Goal: Information Seeking & Learning: Understand process/instructions

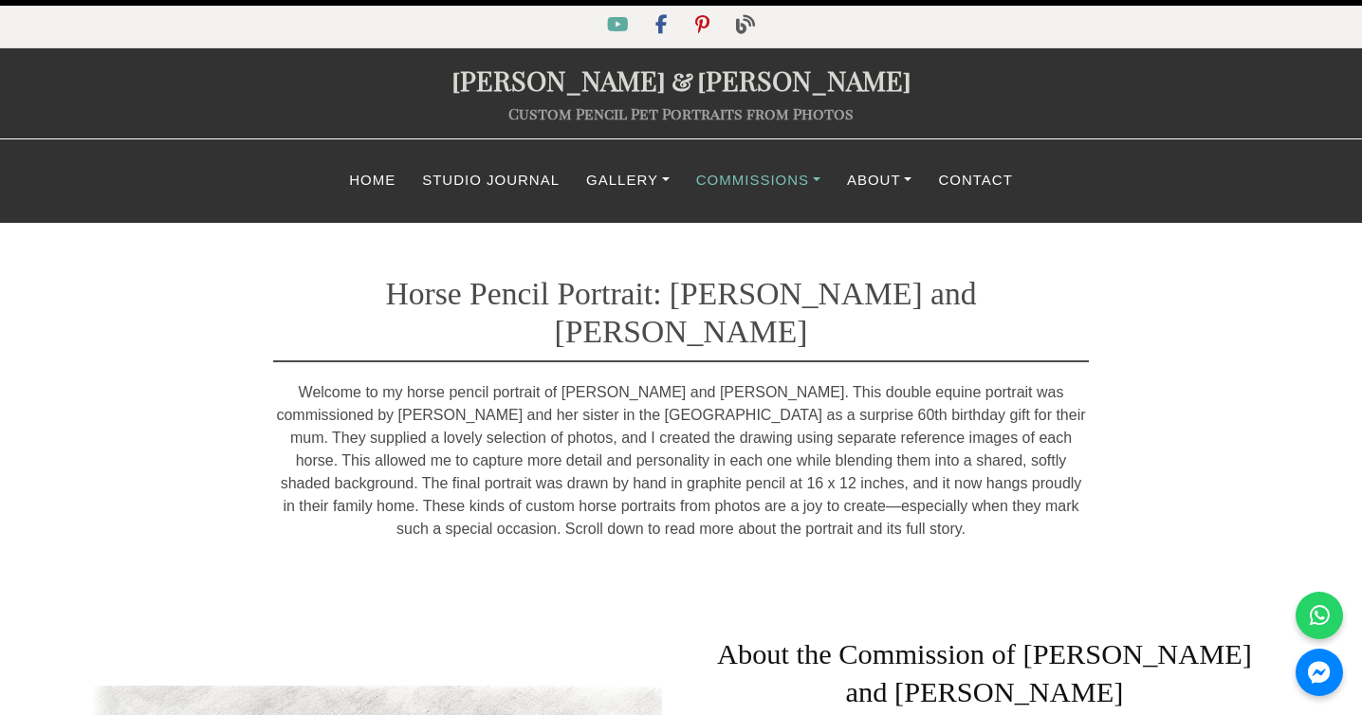
click at [729, 179] on link "Commissions" at bounding box center [758, 180] width 151 height 37
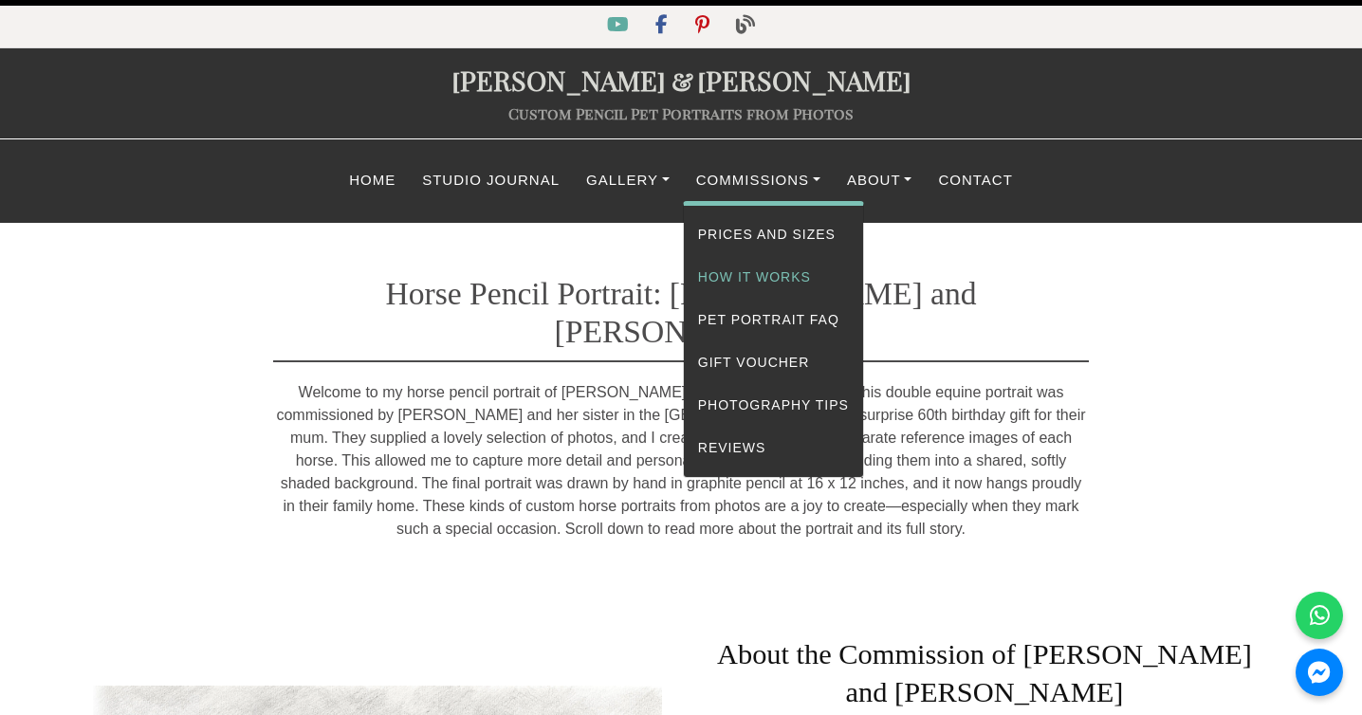
click at [727, 279] on link "How It Works" at bounding box center [773, 277] width 179 height 43
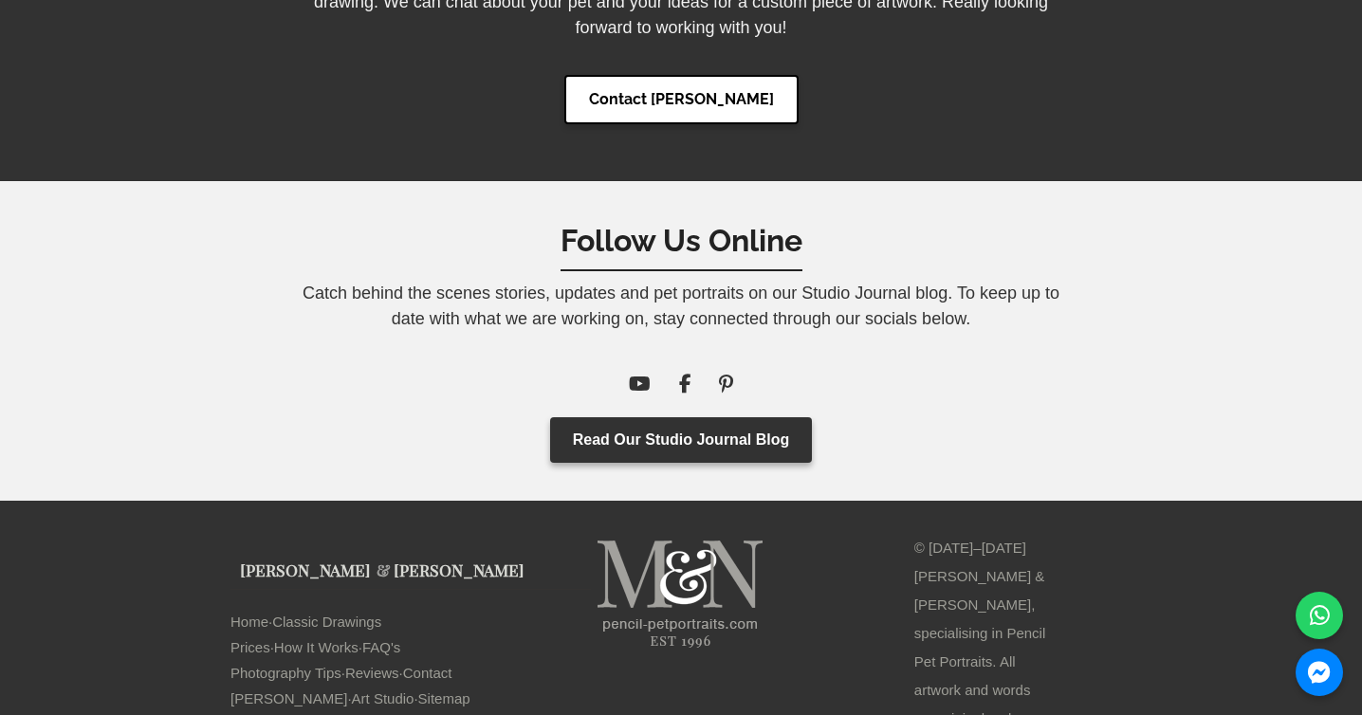
scroll to position [6576, 0]
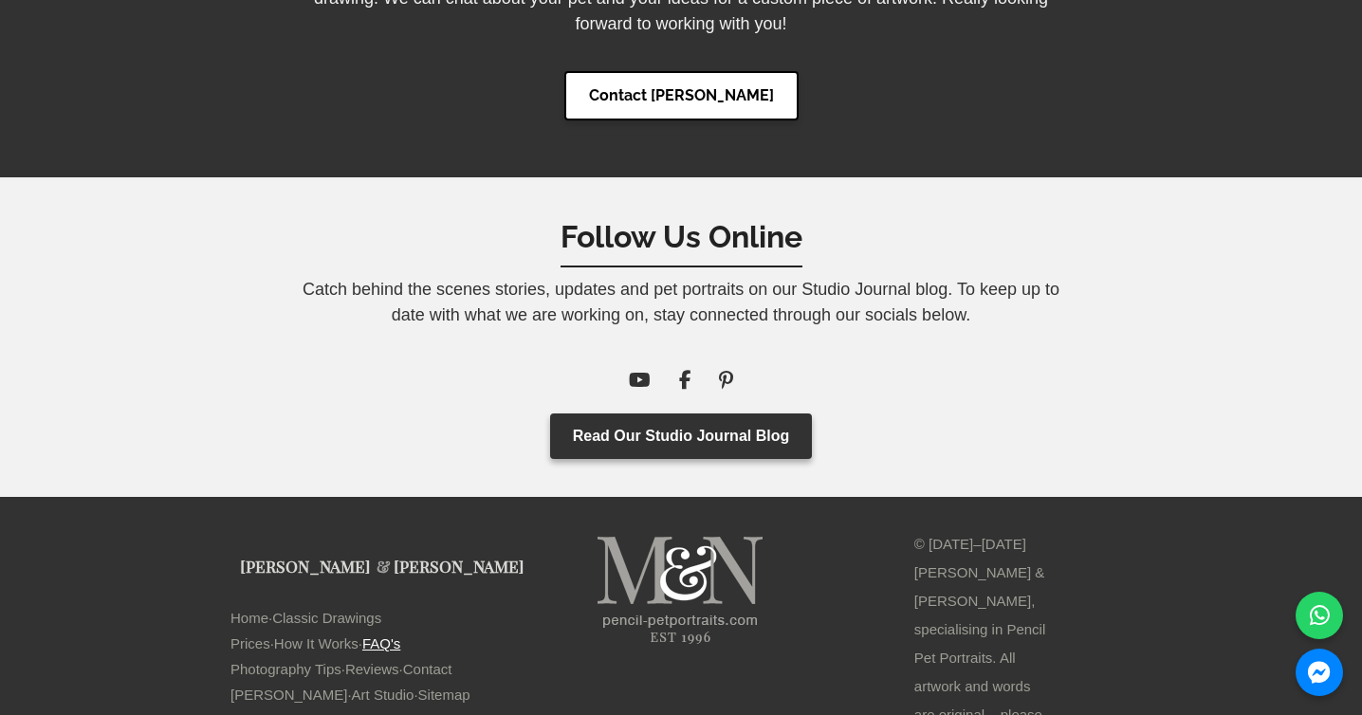
click at [395, 631] on link "FAQ's" at bounding box center [381, 644] width 38 height 26
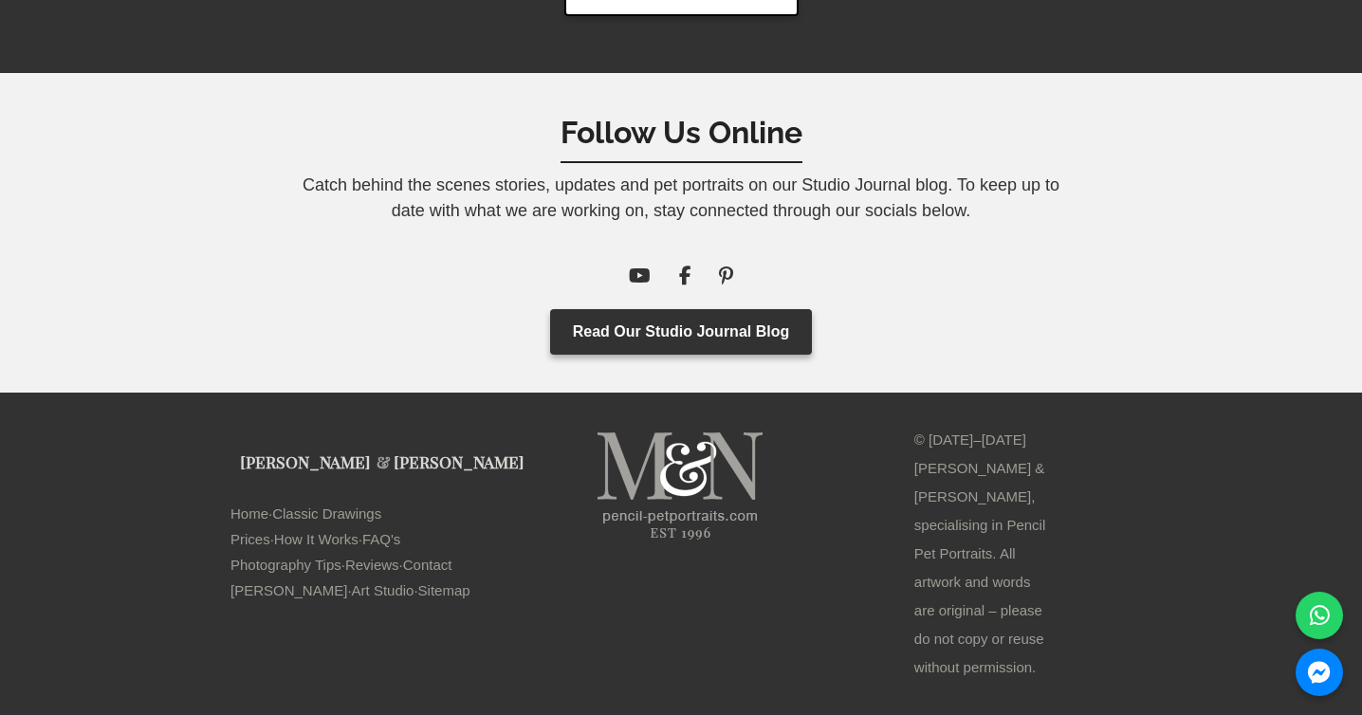
scroll to position [6959, 0]
